Goal: Information Seeking & Learning: Find specific fact

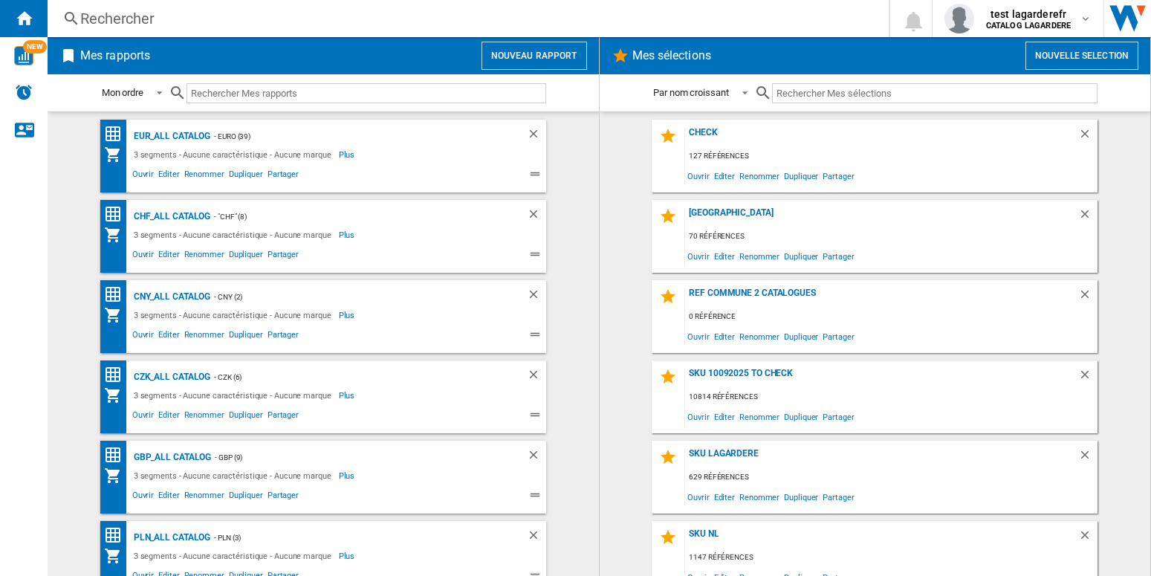
click at [140, 20] on div "Rechercher" at bounding box center [465, 18] width 770 height 21
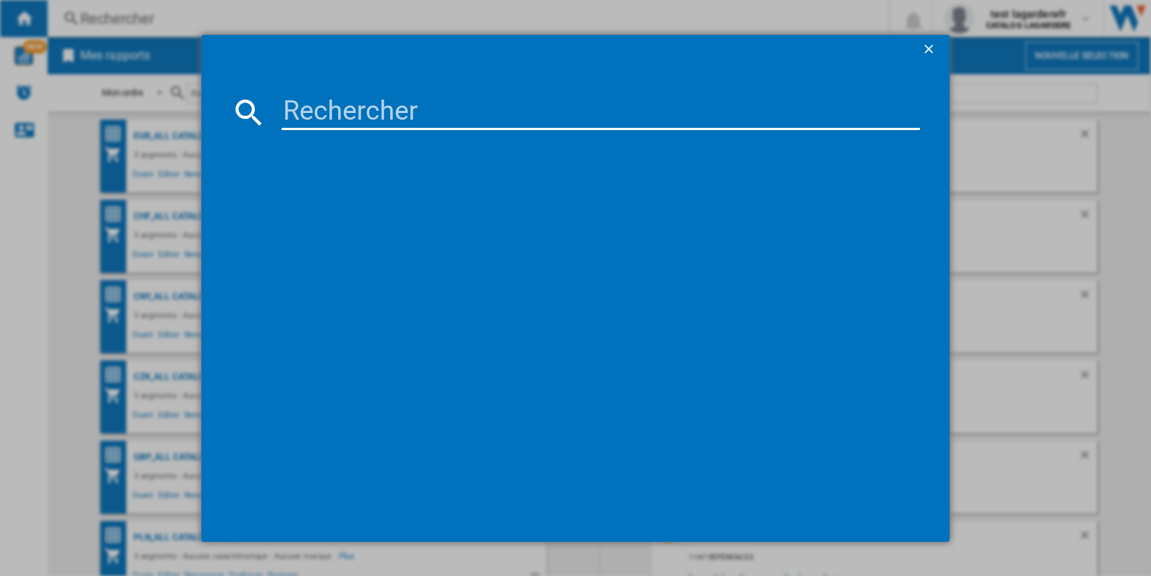
click at [312, 116] on input at bounding box center [601, 112] width 638 height 36
paste input "SHISEIDO FUTURE SOLUTION LX CONCENTRATED 169 ML"
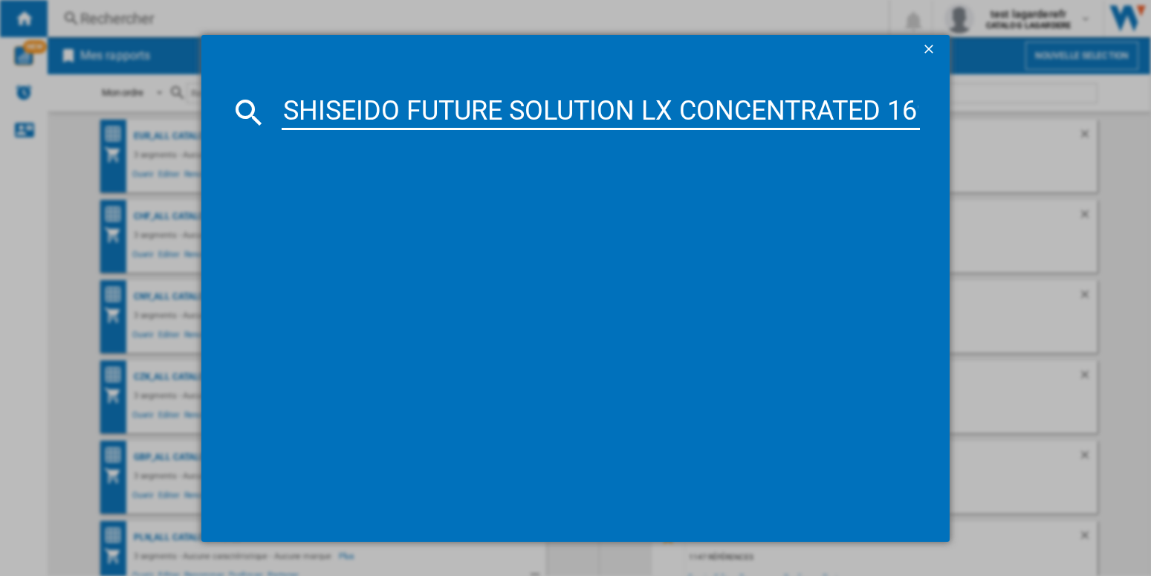
scroll to position [0, 68]
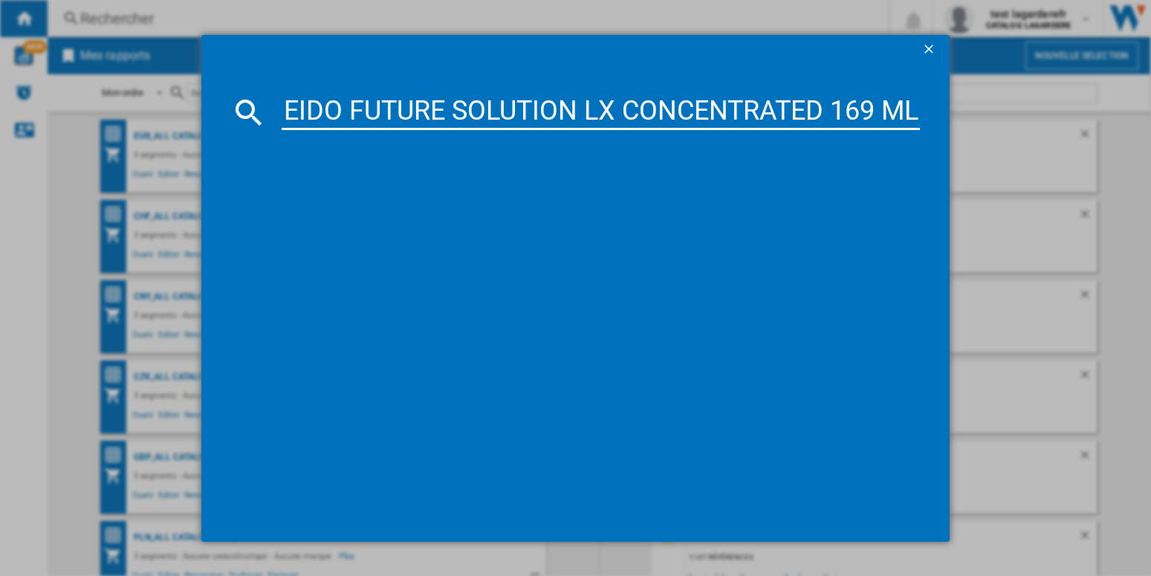
type input "SHISEIDO FUTURE SOLUTION LX CONCENTRATED 169 ML"
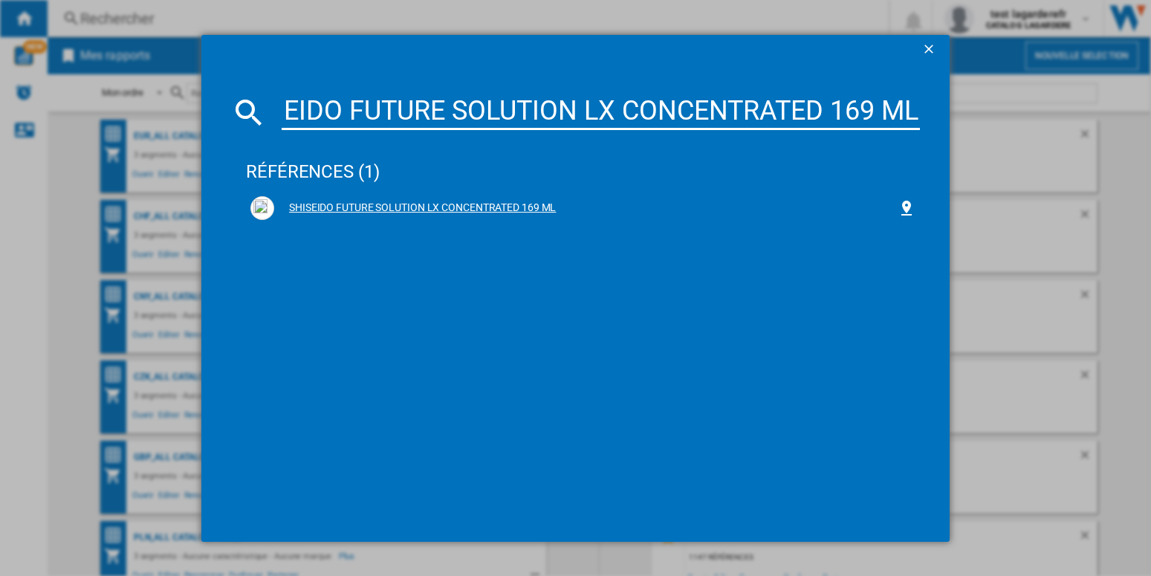
click at [452, 204] on div "SHISEIDO FUTURE SOLUTION LX CONCENTRATED 169 ML" at bounding box center [585, 208] width 623 height 15
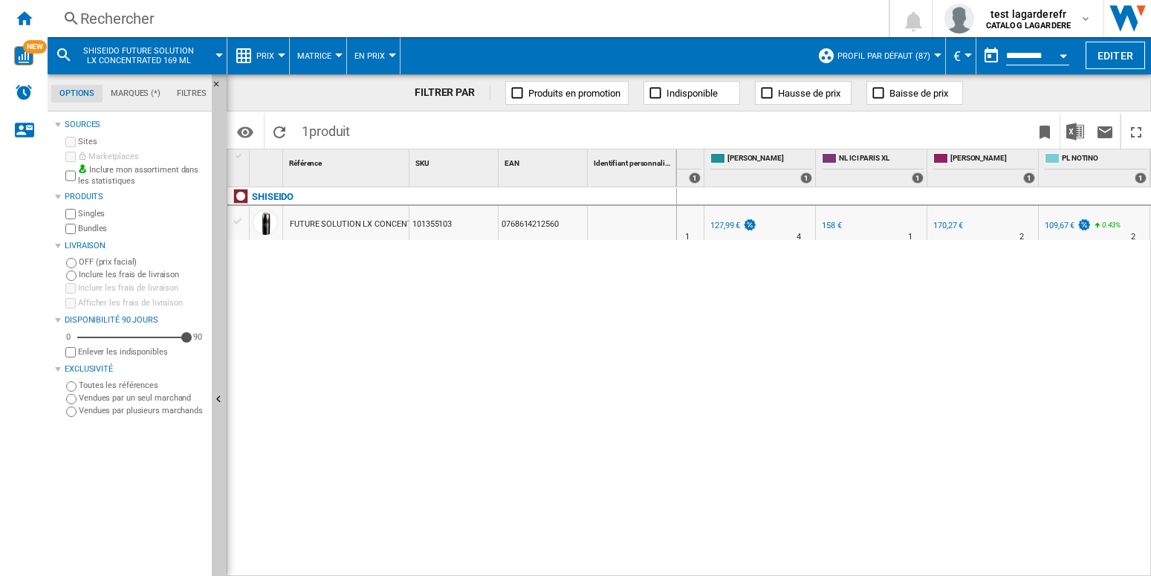
scroll to position [0, 1979]
click at [409, 161] on div "Référence 1" at bounding box center [346, 167] width 126 height 37
drag, startPoint x: 406, startPoint y: 161, endPoint x: 509, endPoint y: 168, distance: 102.8
click at [509, 168] on div "1 Référence 1 SKU 1 EAN 1 Identifiant personnalisé 1" at bounding box center [452, 167] width 450 height 37
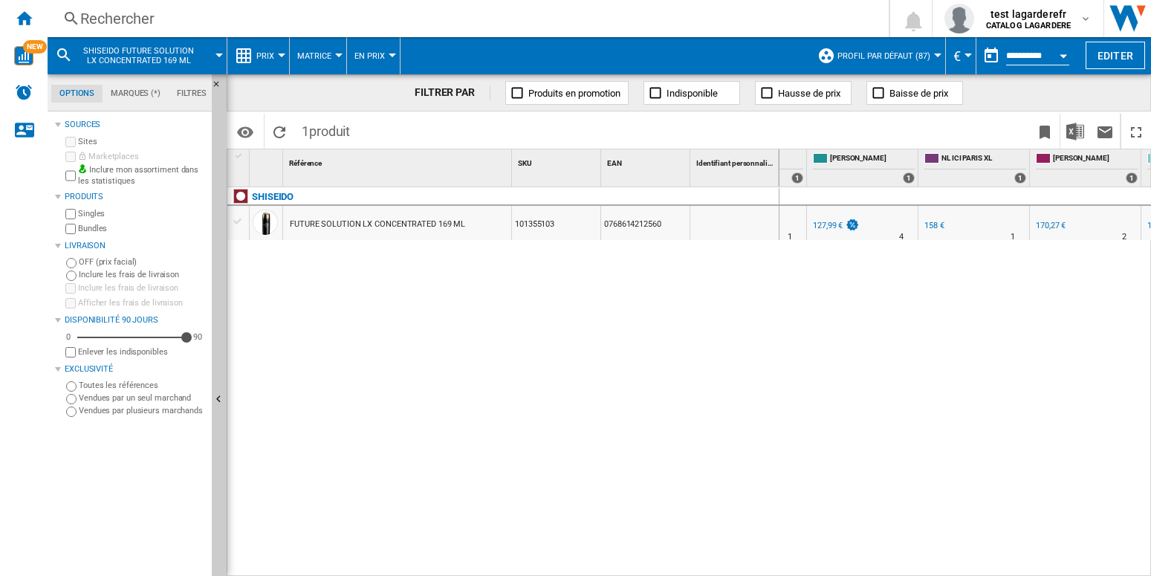
click at [930, 50] on button "Profil par défaut (87)" at bounding box center [887, 55] width 100 height 37
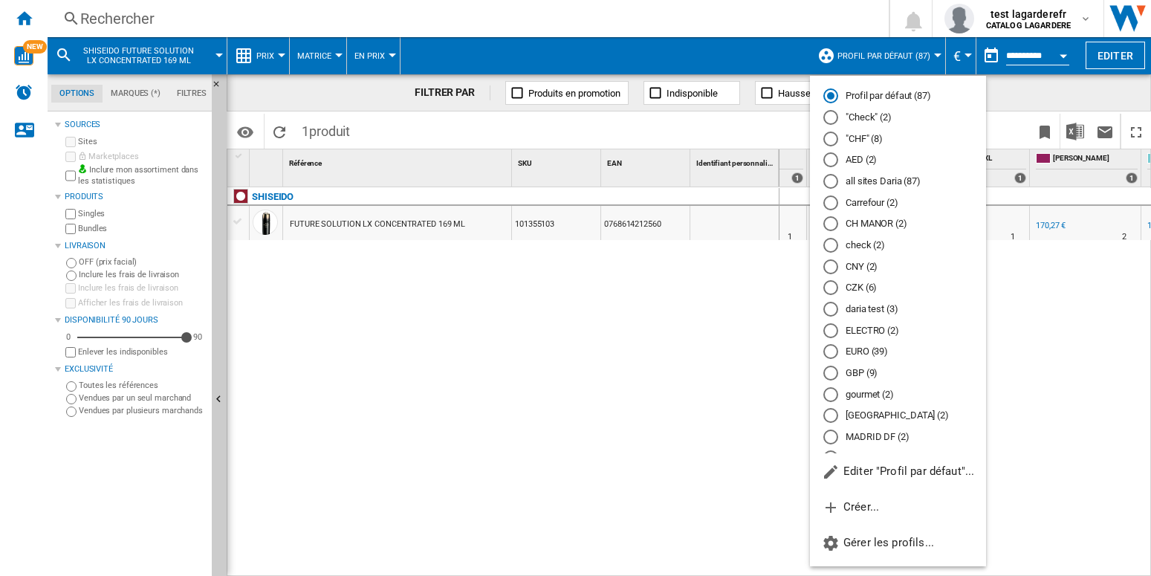
drag, startPoint x: 975, startPoint y: 239, endPoint x: 977, endPoint y: 291, distance: 52.1
click at [977, 291] on div "Profil par défaut (87) "Check" (2) "CHF" (8) AED (2) all sites [GEOGRAPHIC_DATA…" at bounding box center [898, 268] width 176 height 372
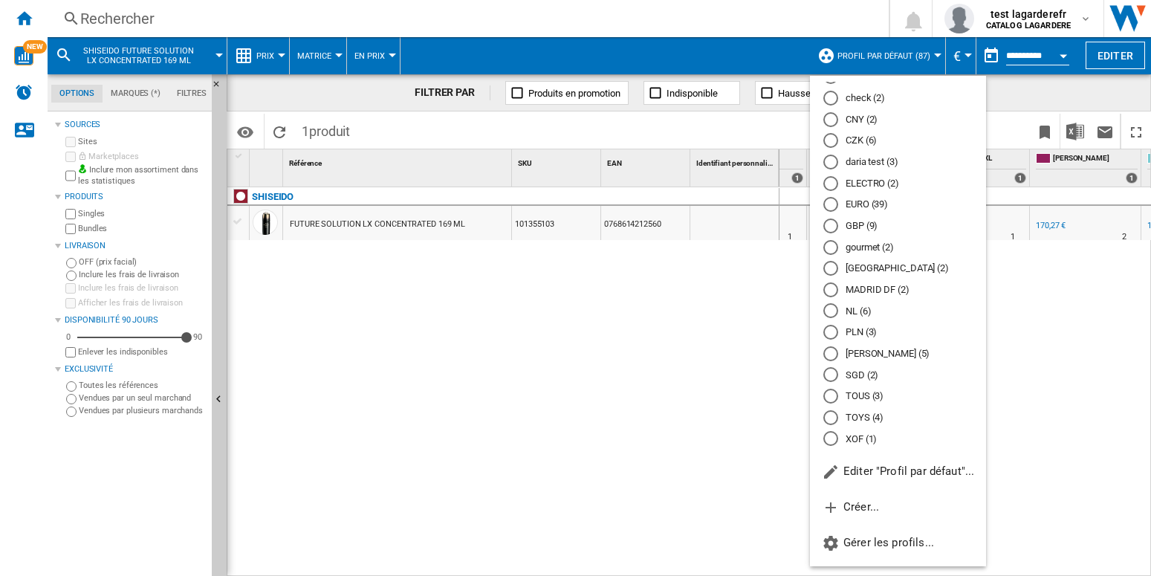
click at [849, 330] on md-radio-button "PLN (3)" at bounding box center [897, 332] width 149 height 14
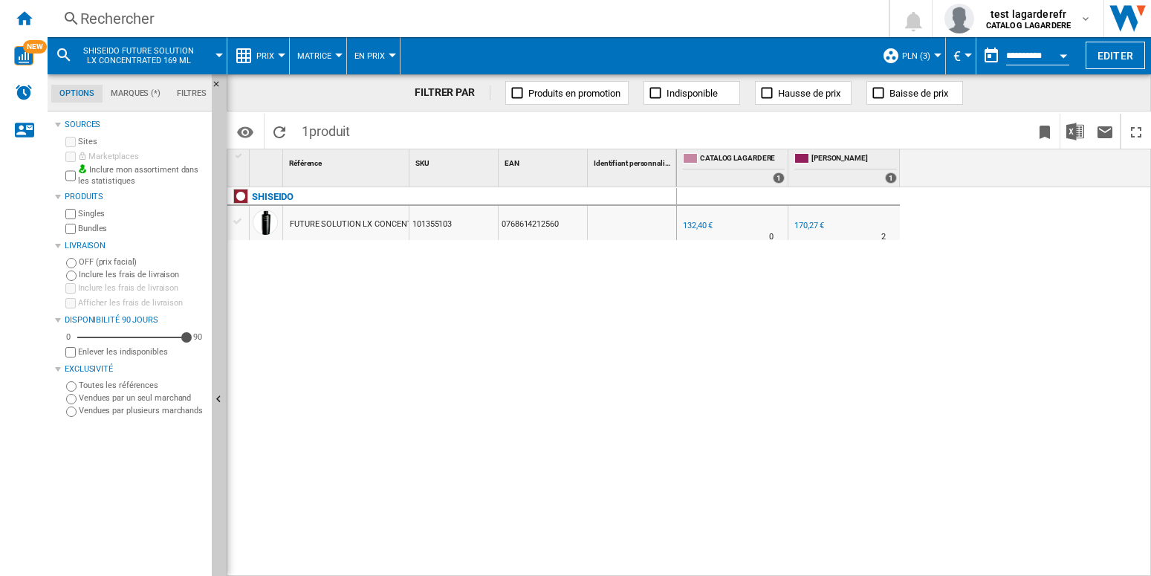
click at [929, 61] on button "PLN (3)" at bounding box center [920, 55] width 36 height 37
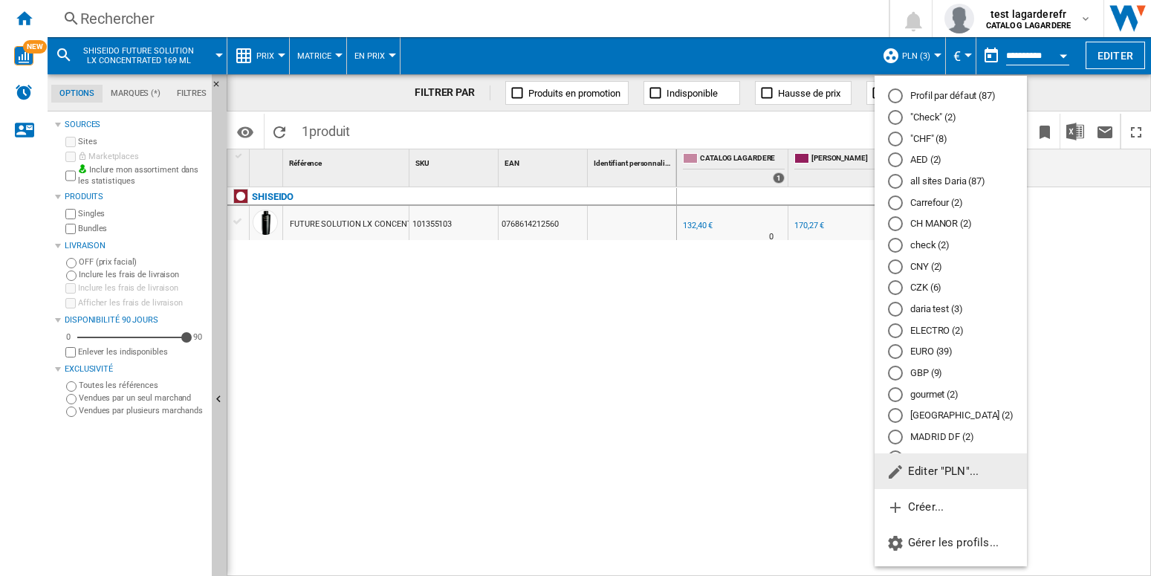
drag, startPoint x: 815, startPoint y: 344, endPoint x: 822, endPoint y: 193, distance: 151.0
click at [815, 343] on md-backdrop at bounding box center [575, 288] width 1151 height 576
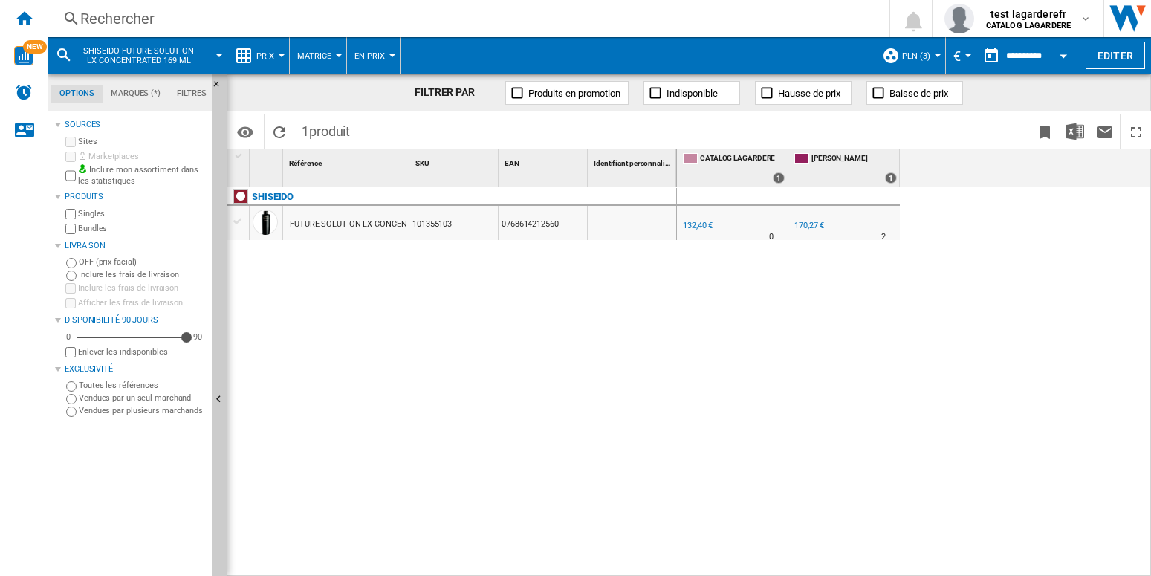
click at [962, 58] on md-menu "€ Argentin Peso Australian Dollar balboa Bolivia [GEOGRAPHIC_DATA] Bulgarian le…" at bounding box center [961, 55] width 30 height 37
click at [960, 58] on button "€" at bounding box center [960, 55] width 15 height 37
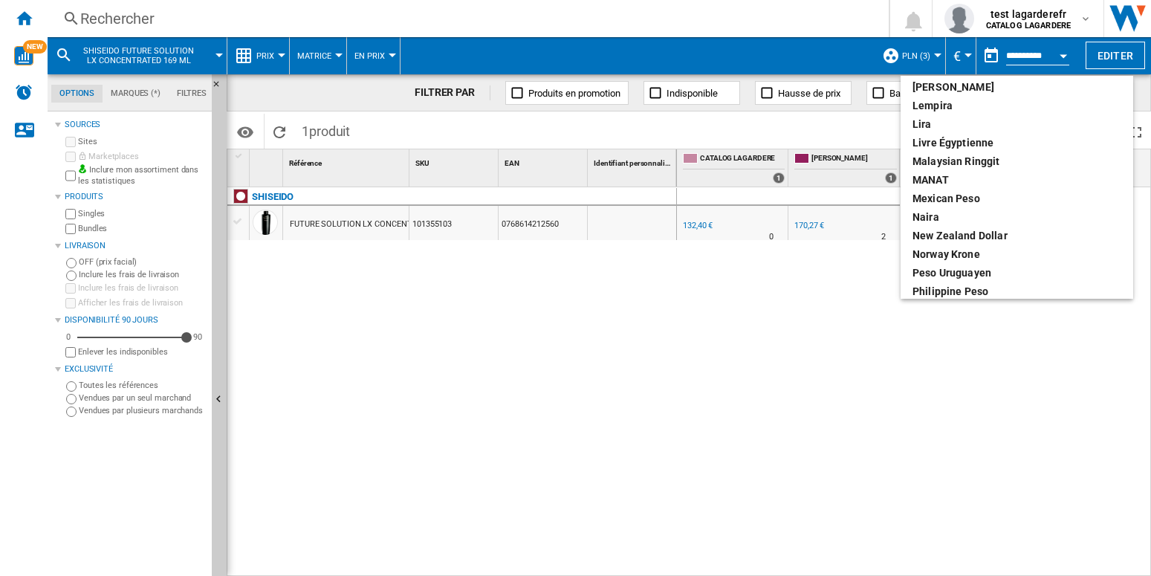
scroll to position [464, 0]
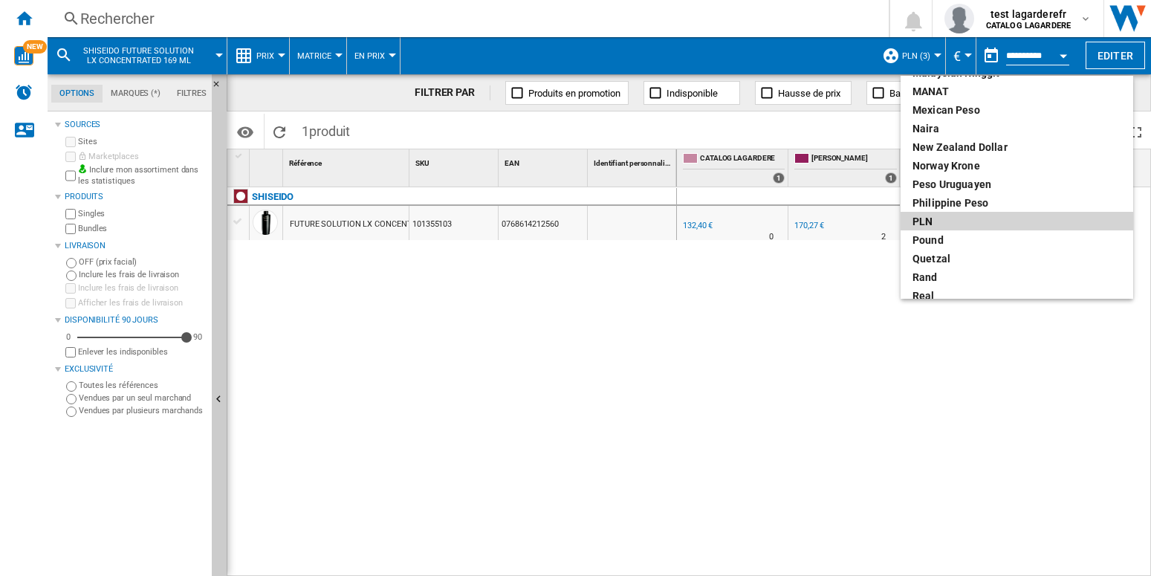
click at [958, 225] on div "PLN" at bounding box center [1017, 221] width 209 height 15
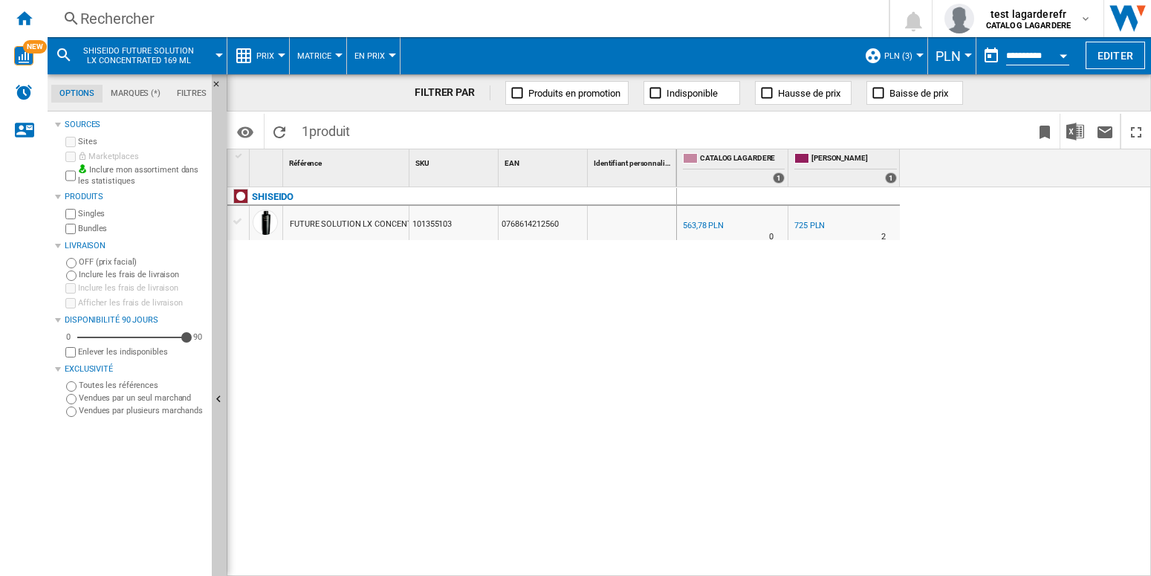
click at [129, 24] on div "Rechercher" at bounding box center [465, 18] width 770 height 21
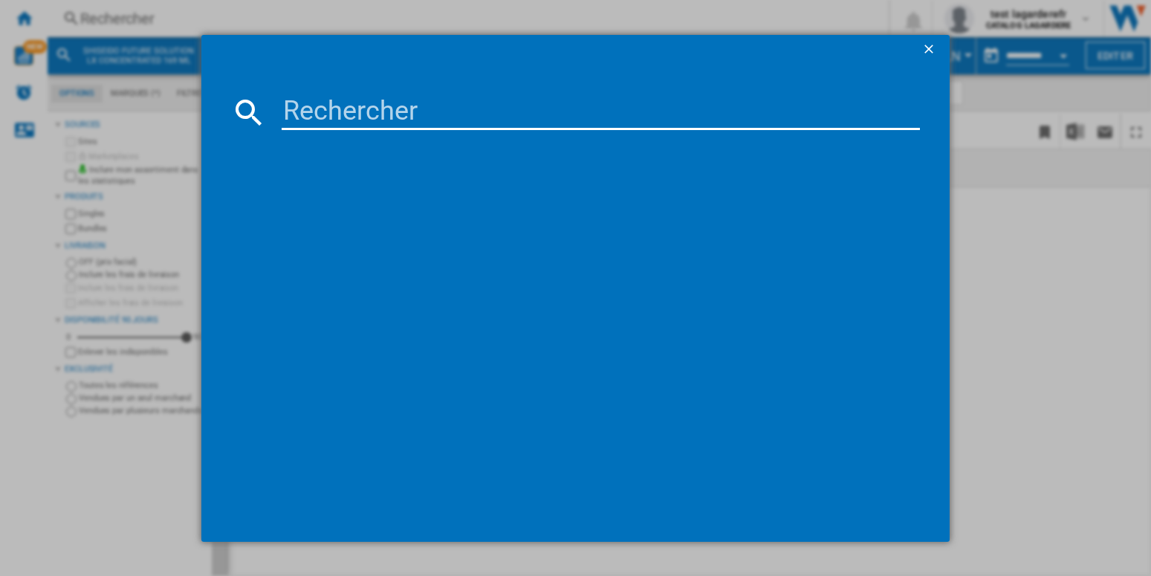
click at [333, 120] on input at bounding box center [601, 112] width 638 height 36
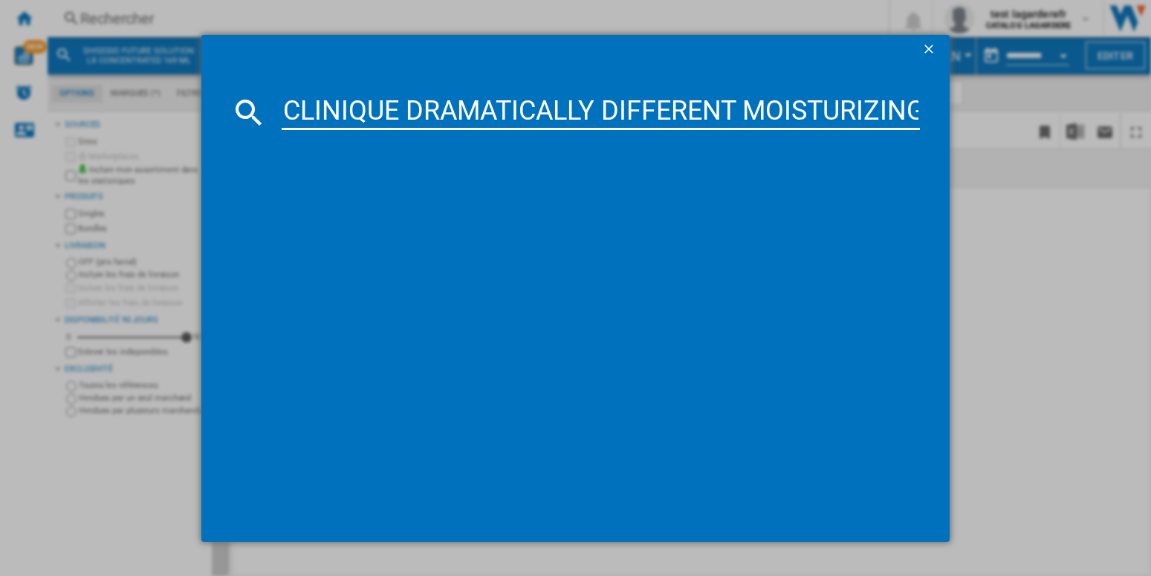
type input "CLINIQUE DRAMATICALLY DIFFERENT MOISTURIZING LOTION PLUS TUBE 50 ML"
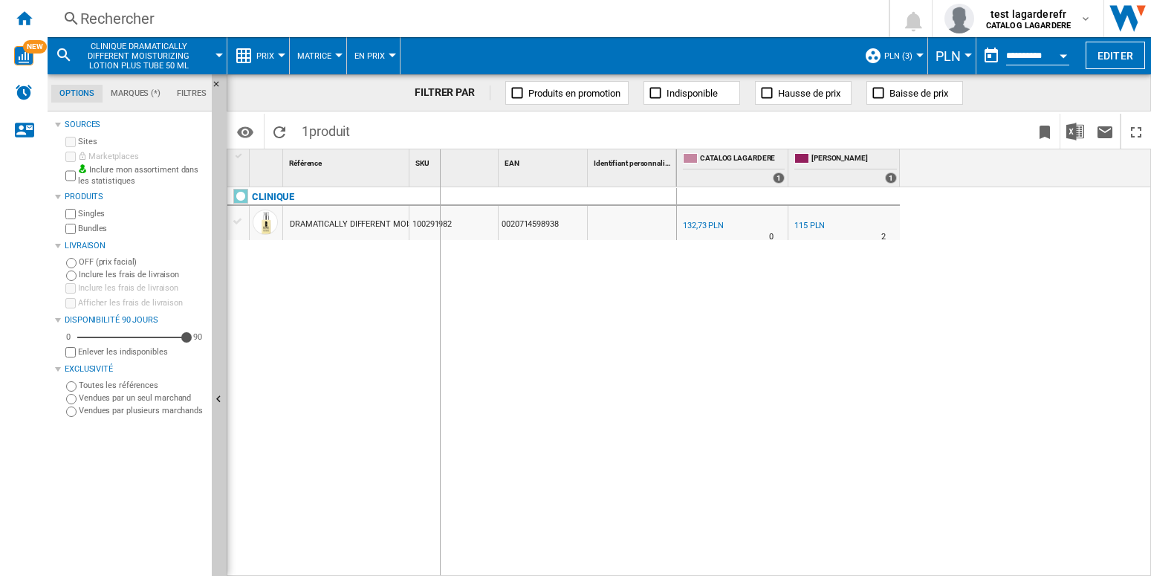
drag, startPoint x: 410, startPoint y: 165, endPoint x: 498, endPoint y: 163, distance: 87.7
click at [498, 163] on div "SKU 1" at bounding box center [453, 167] width 89 height 37
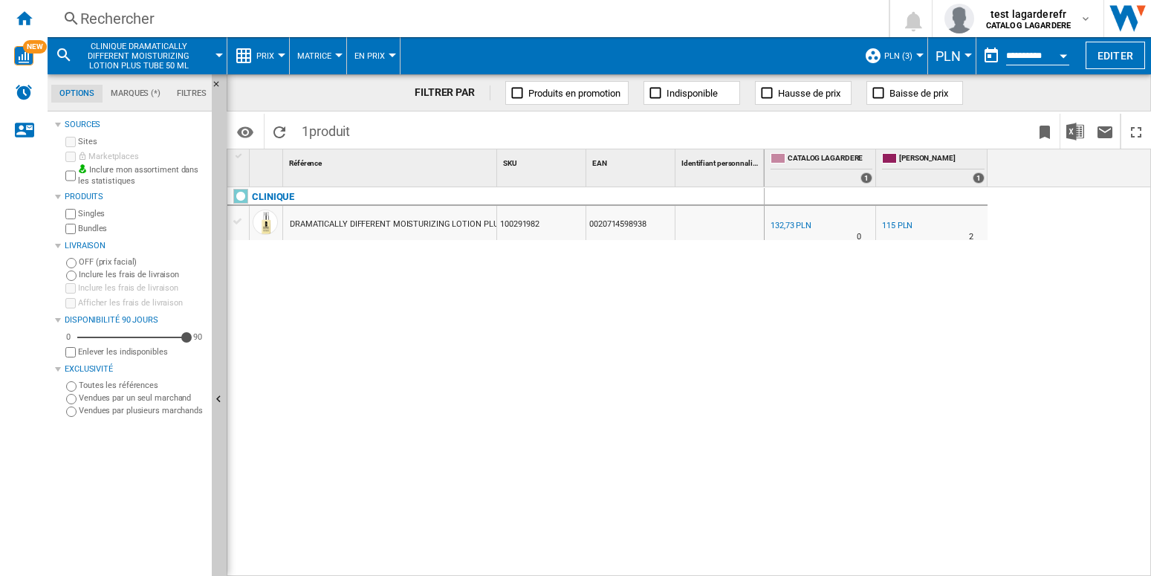
click at [141, 13] on div "Rechercher" at bounding box center [465, 18] width 770 height 21
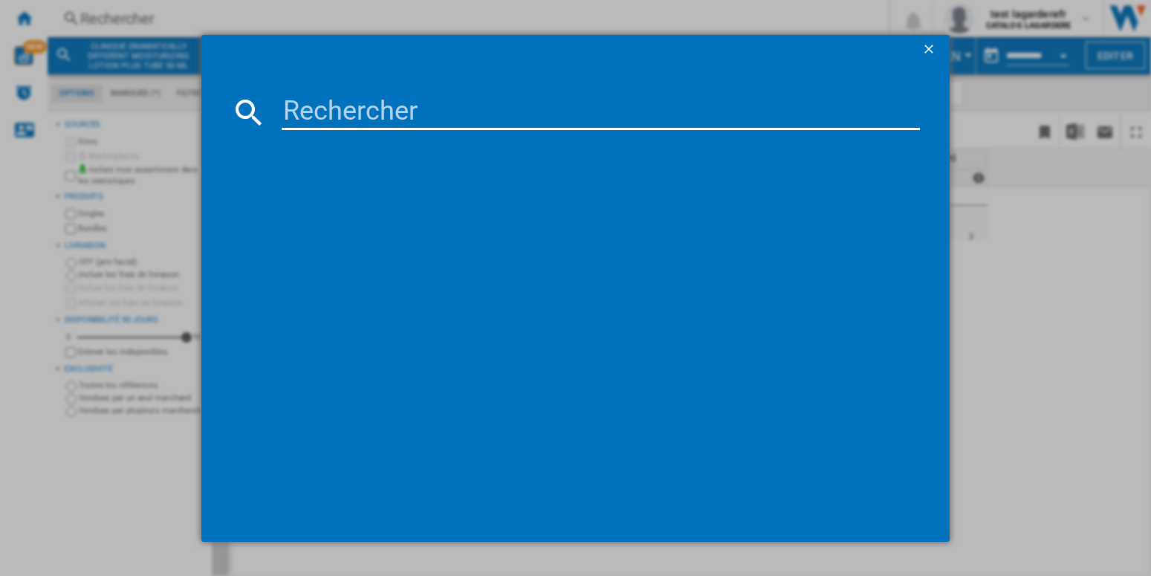
click at [325, 120] on input at bounding box center [601, 112] width 638 height 36
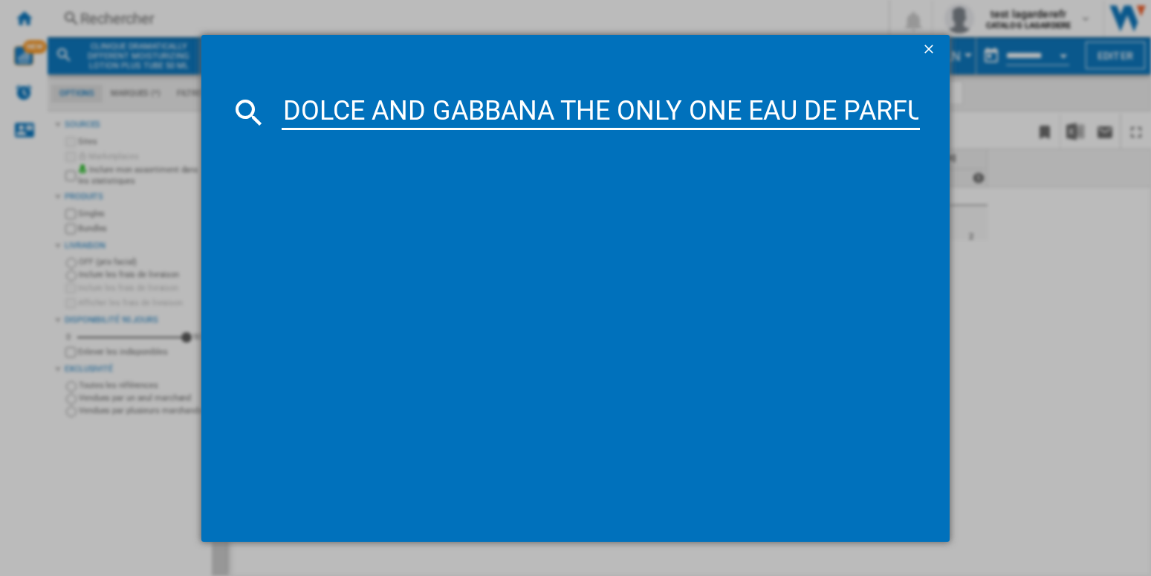
scroll to position [0, 905]
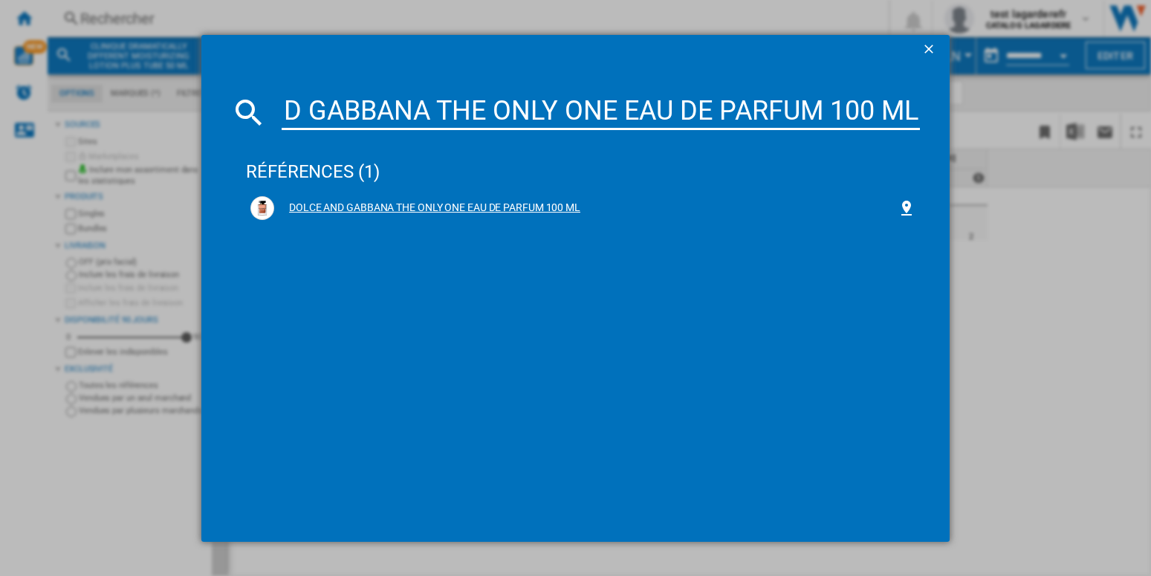
type input "DOLCE AND GABBANA THE ONLY ONE EAU DE PARFUM 100 ML DOLCE AND GABBANA THE ONLY …"
click at [438, 205] on div "DOLCE AND GABBANA THE ONLY ONE EAU DE PARFUM 100 ML" at bounding box center [585, 208] width 623 height 15
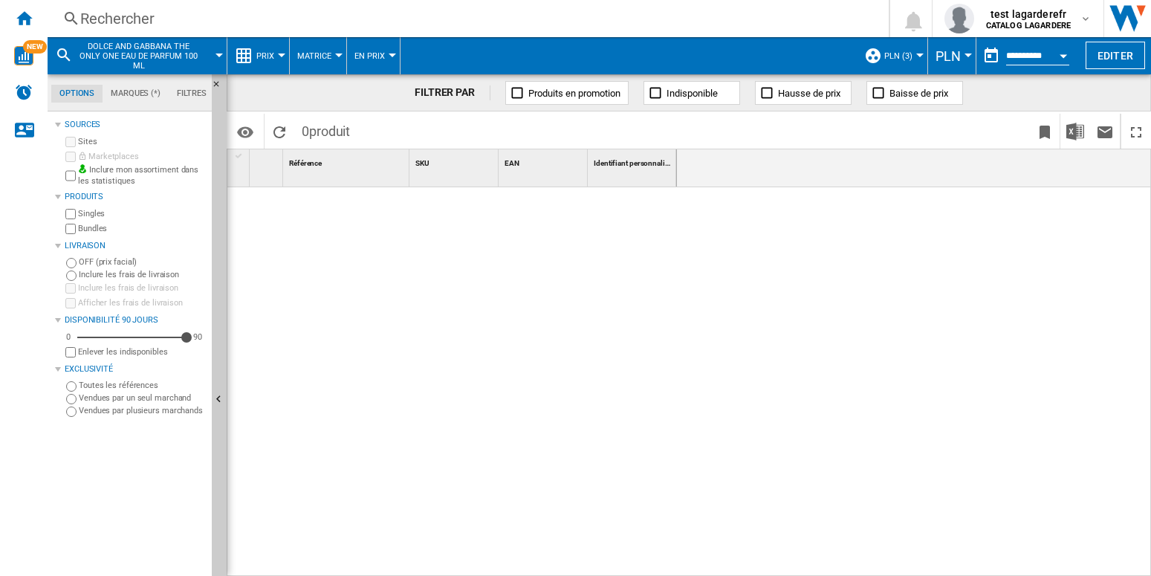
click at [912, 59] on button "PLN (3)" at bounding box center [902, 55] width 36 height 37
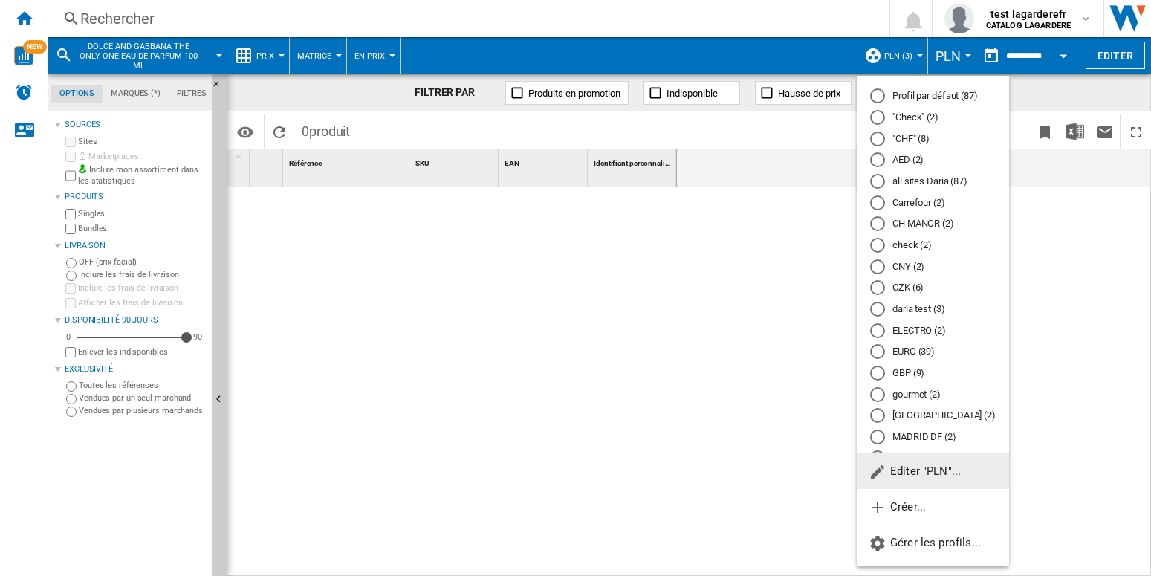
click at [646, 321] on md-backdrop at bounding box center [575, 288] width 1151 height 576
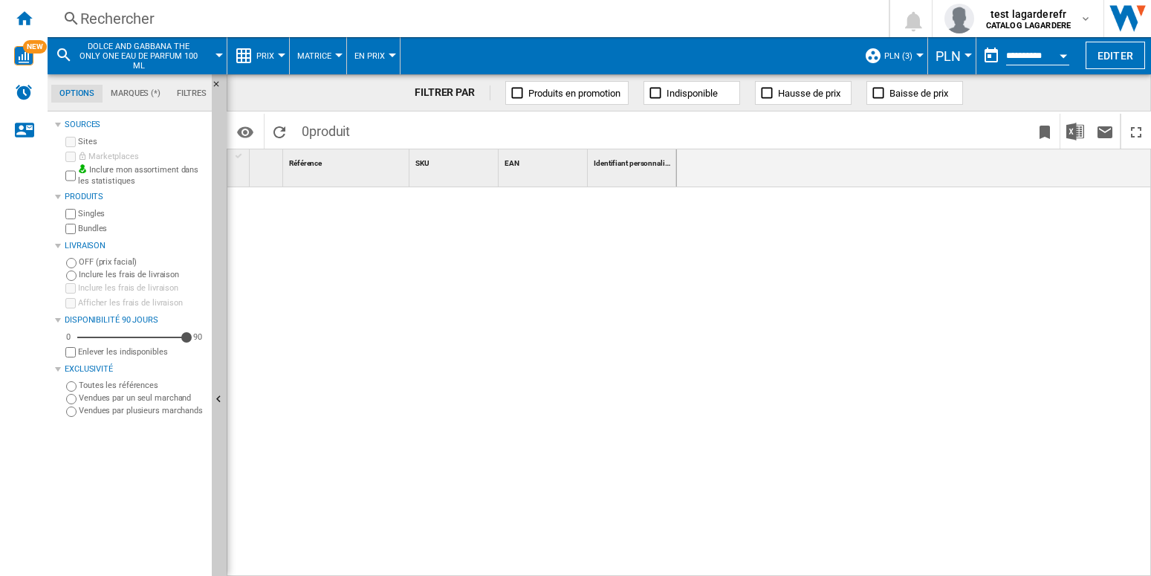
click at [101, 14] on div "Rechercher" at bounding box center [465, 18] width 770 height 21
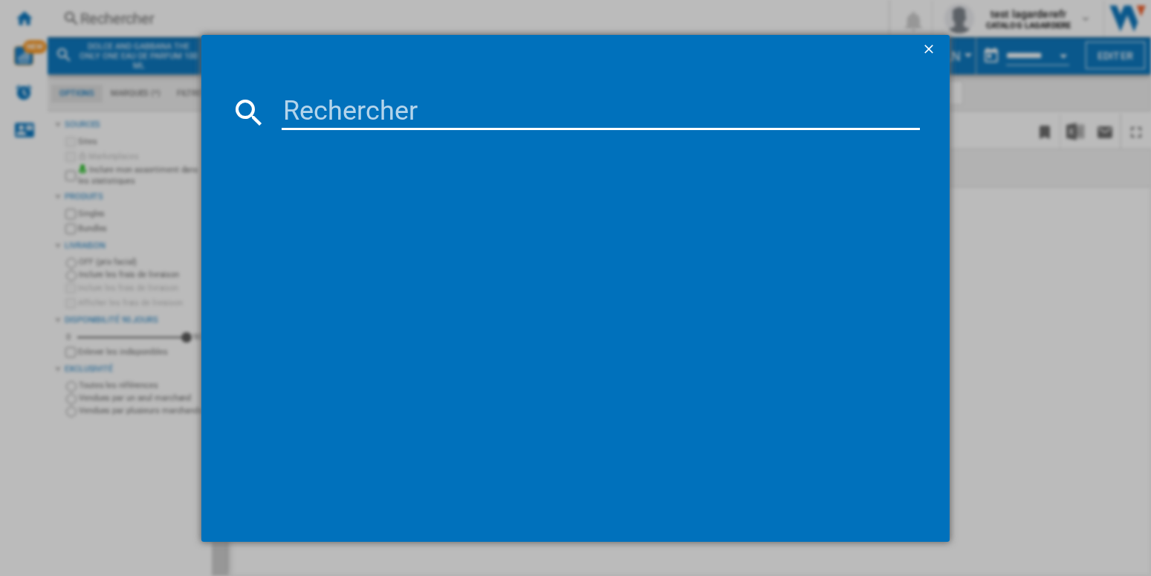
paste input "100727095"
type input "100727095"
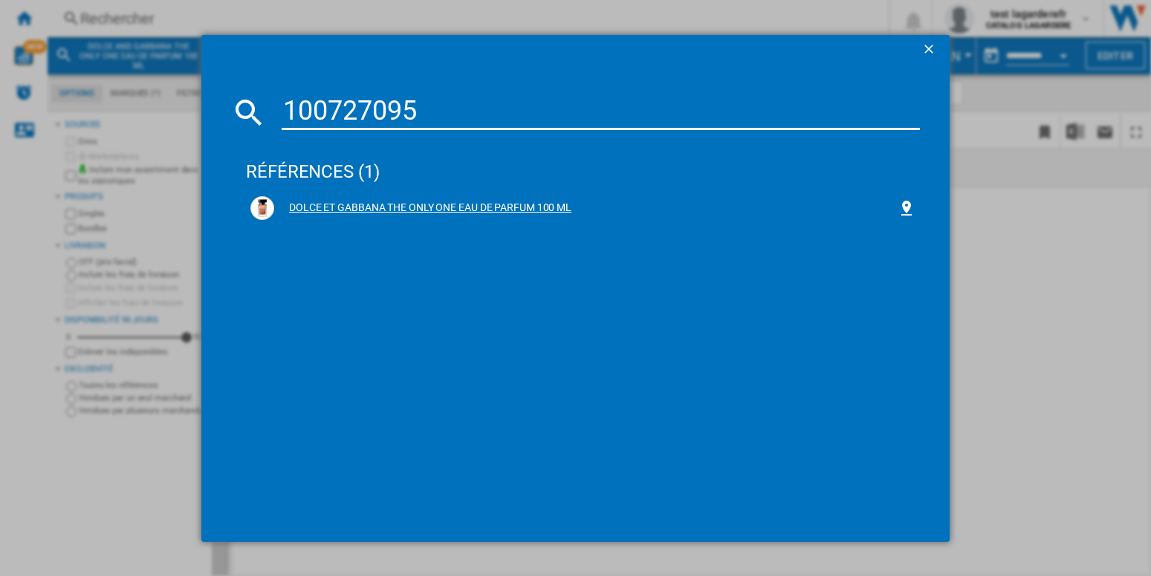
click at [453, 199] on div "DOLCE ET GABBANA THE ONLY ONE EAU DE PARFUM 100 ML" at bounding box center [582, 208] width 665 height 24
drag, startPoint x: 455, startPoint y: 211, endPoint x: 508, endPoint y: 216, distance: 53.7
click at [456, 211] on div "DOLCE ET GABBANA THE ONLY ONE EAU DE PARFUM 100 ML" at bounding box center [585, 208] width 623 height 15
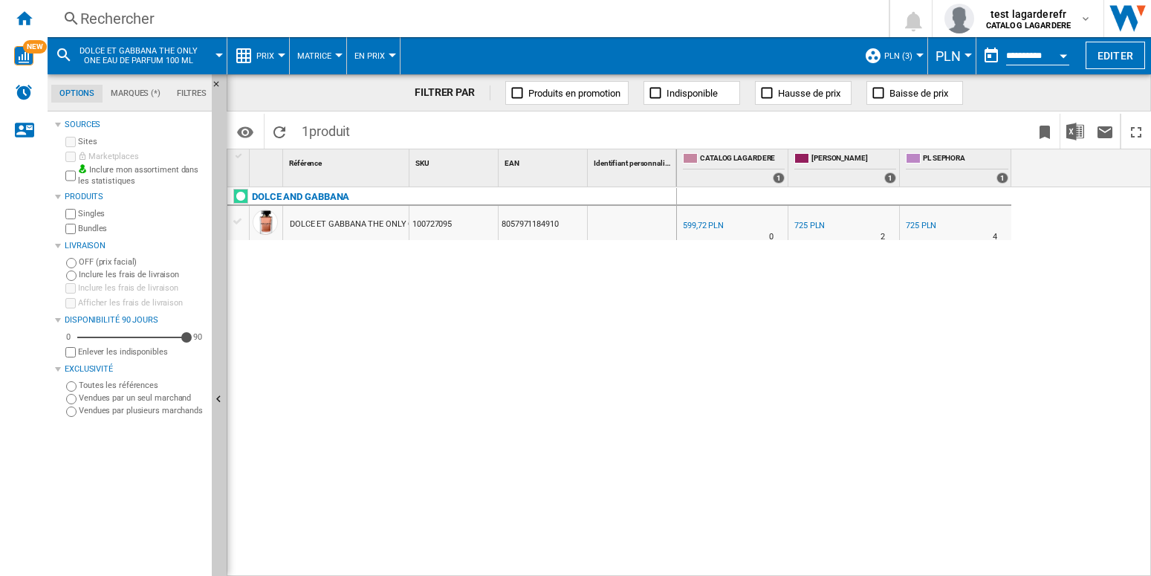
click at [120, 22] on div "Rechercher" at bounding box center [465, 18] width 770 height 21
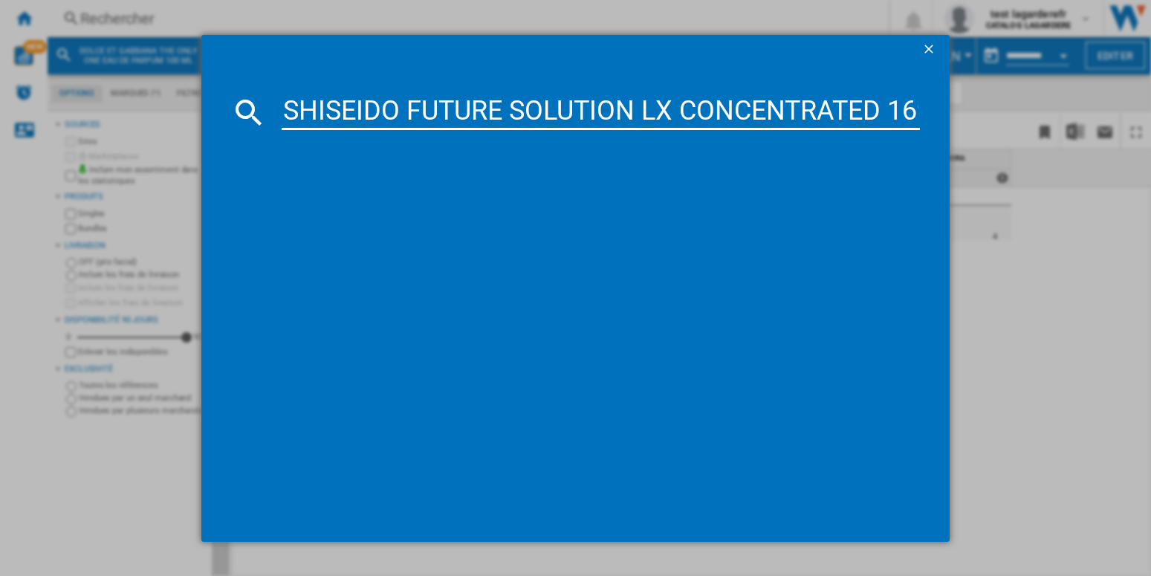
scroll to position [0, 68]
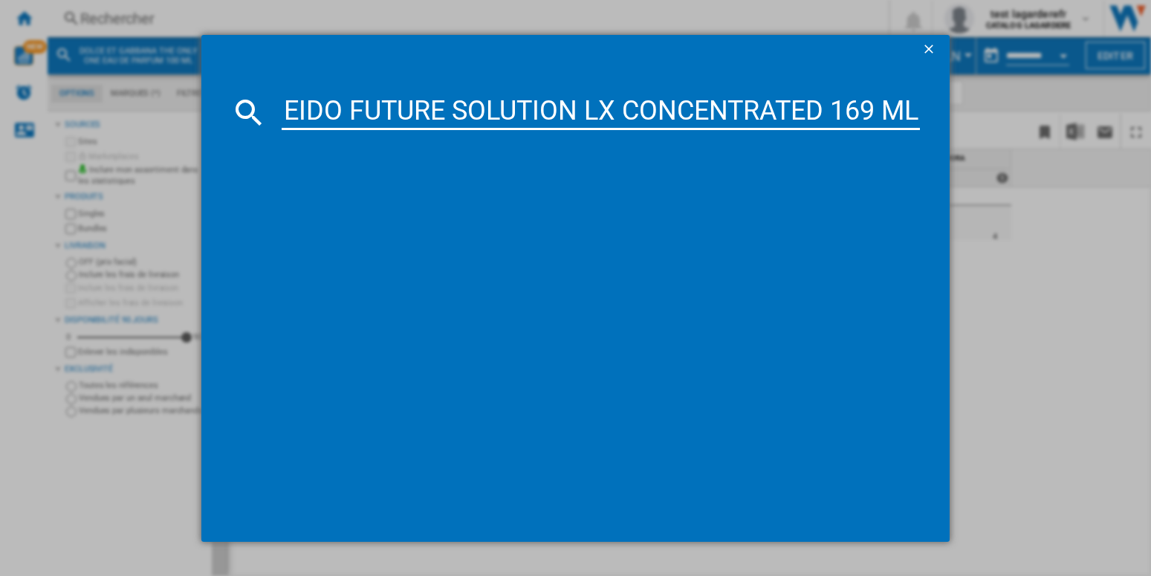
type input "SHISEIDO FUTURE SOLUTION LX CONCENTRATED 169 ML"
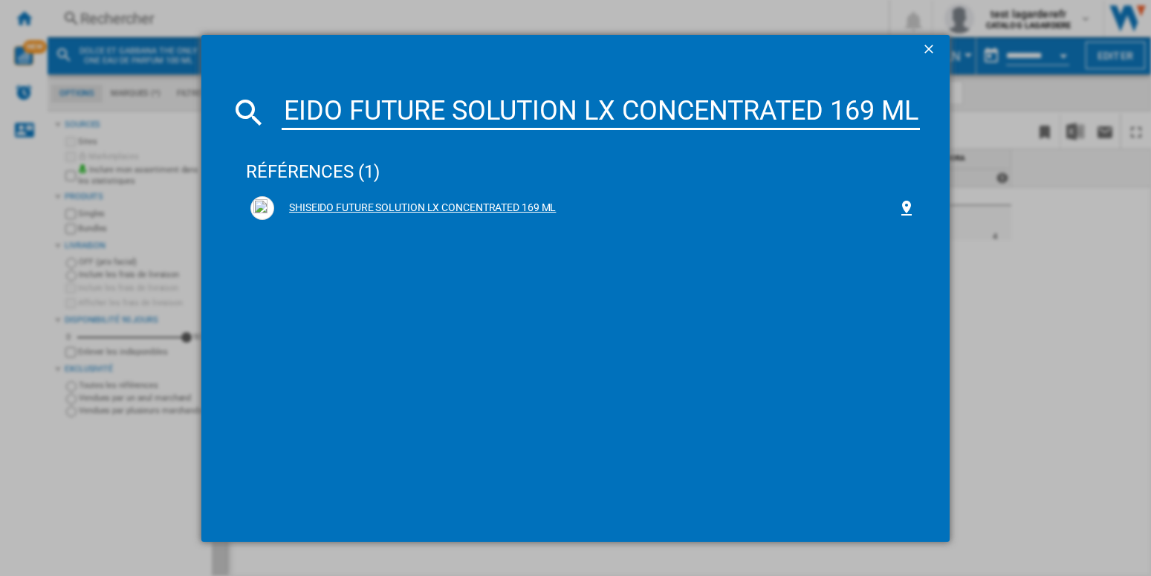
click at [400, 207] on div "SHISEIDO FUTURE SOLUTION LX CONCENTRATED 169 ML" at bounding box center [585, 208] width 623 height 15
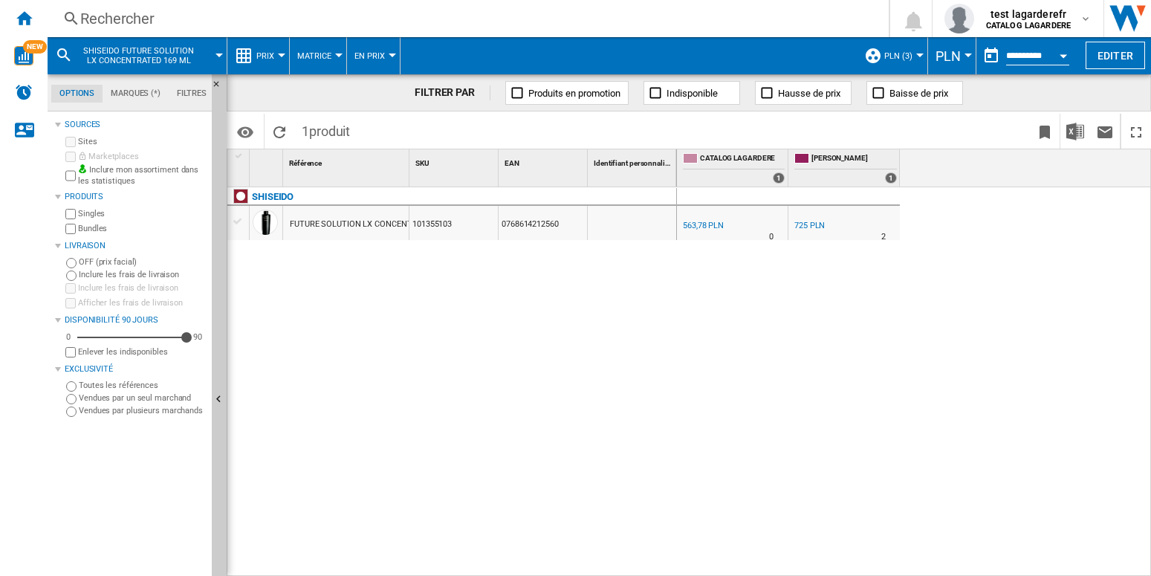
click at [938, 233] on div "0.0 % 563,78 PLN % N/A 0 [PERSON_NAME] +28.6 % 725 PLN" at bounding box center [914, 381] width 475 height 389
